Goal: Task Accomplishment & Management: Use online tool/utility

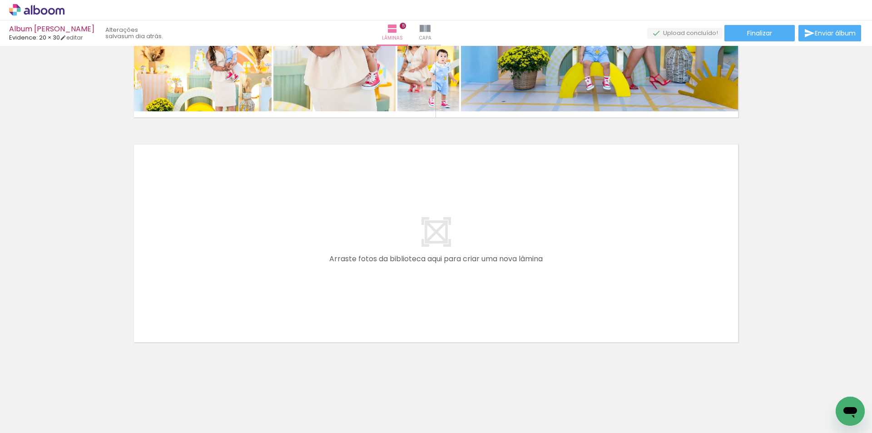
scroll to position [939, 0]
